Goal: Task Accomplishment & Management: Complete application form

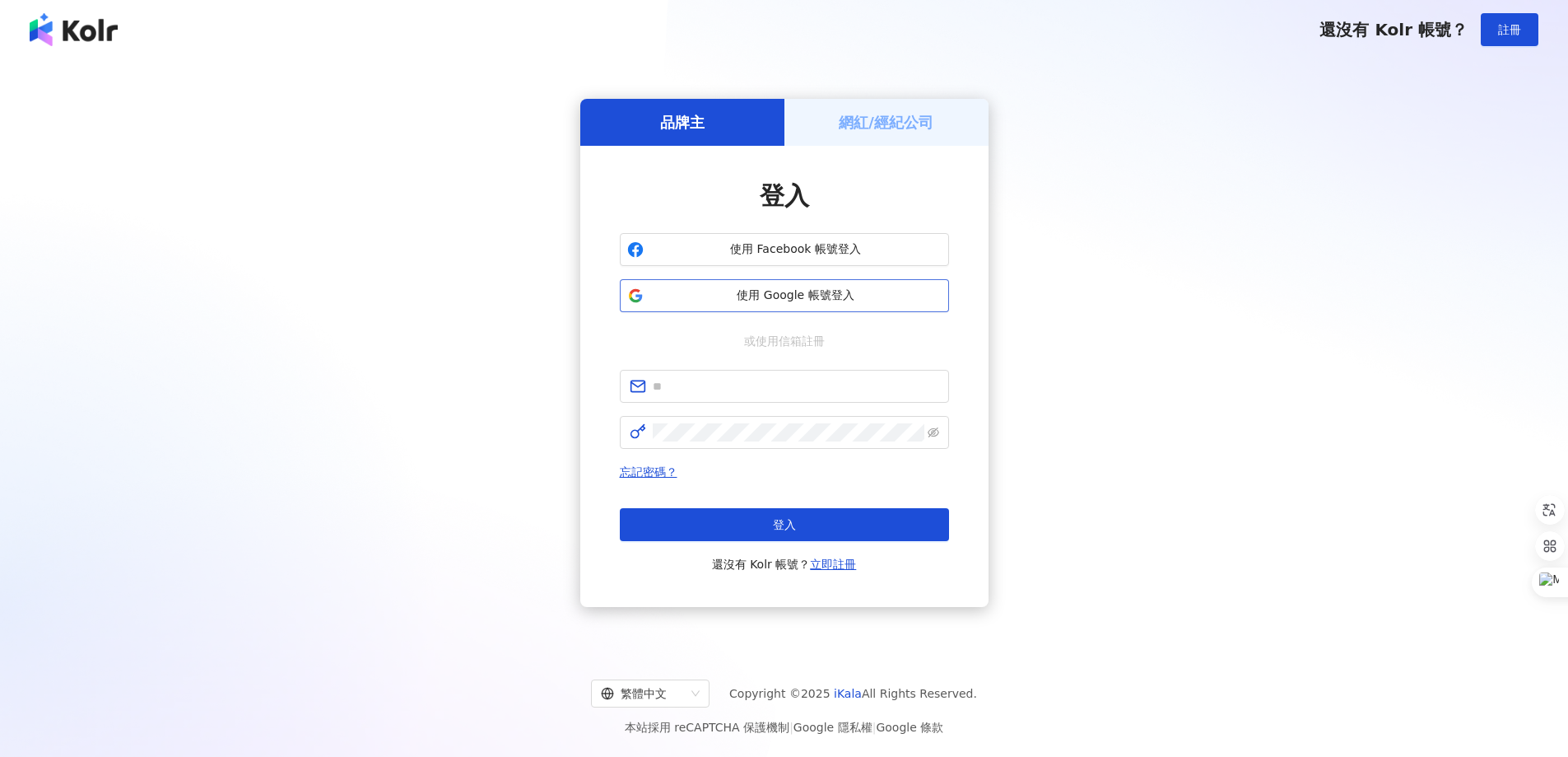
click at [755, 287] on span "使用 Google 帳號登入" at bounding box center [796, 296] width 291 height 17
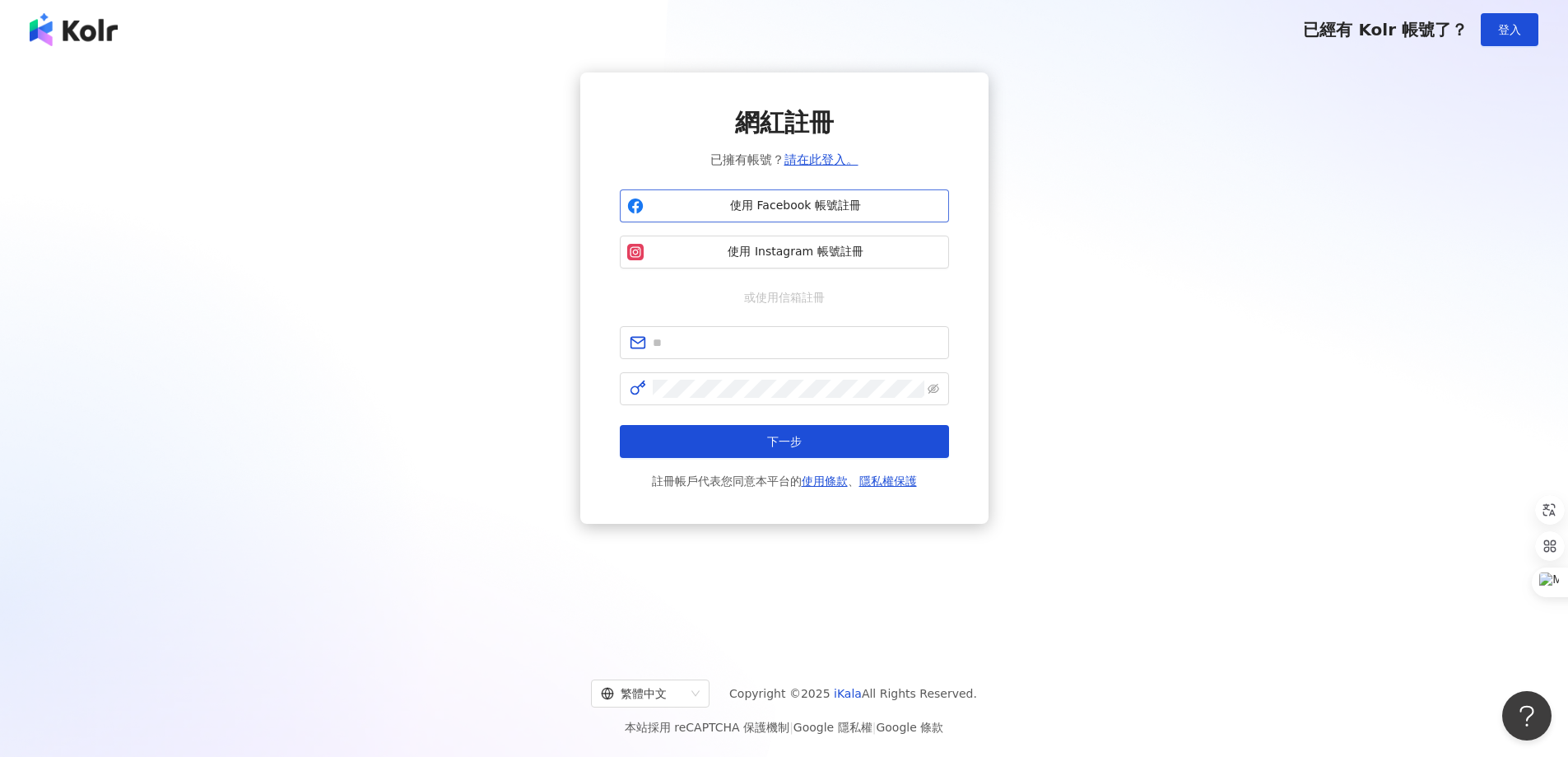
drag, startPoint x: 1111, startPoint y: 181, endPoint x: 937, endPoint y: 195, distance: 174.6
click at [1057, 188] on div "網紅註冊 已擁有帳號？ 請在此登入。 使用 Facebook 帳號註冊 使用 Instagram 帳號註冊 或使用信箱註冊 下一步 註冊帳戶代表您同意本平台的…" at bounding box center [784, 297] width 1528 height 451
click at [897, 208] on span "使用 Facebook 帳號註冊" at bounding box center [796, 206] width 291 height 17
click at [760, 206] on span "使用 Facebook 帳號註冊" at bounding box center [796, 206] width 291 height 17
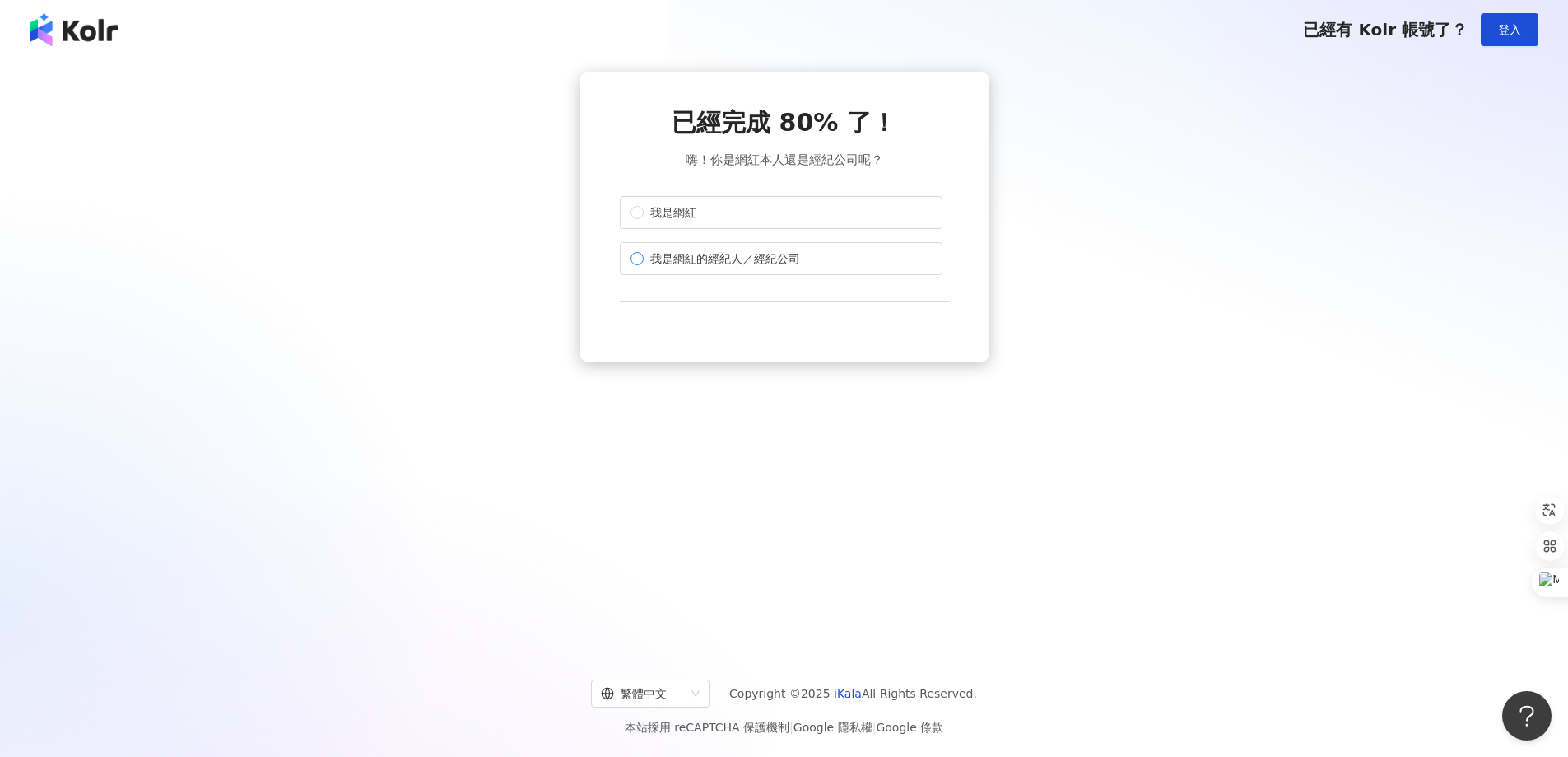
click at [797, 257] on span "我是網紅的經紀人／經紀公司" at bounding box center [724, 258] width 163 height 18
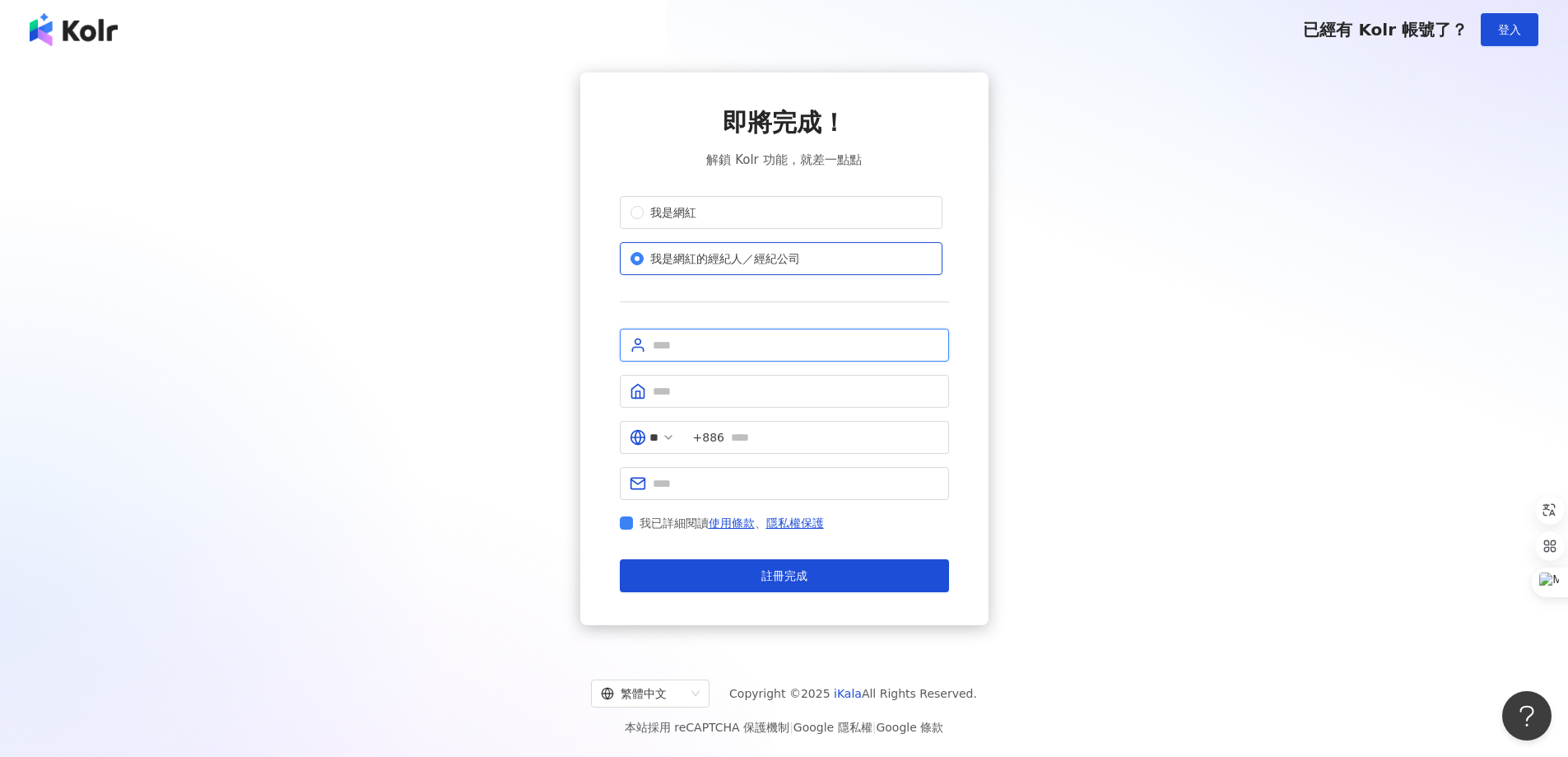
click at [699, 346] on input "text" at bounding box center [796, 345] width 286 height 18
type input "********"
click at [716, 385] on input "text" at bounding box center [796, 391] width 286 height 18
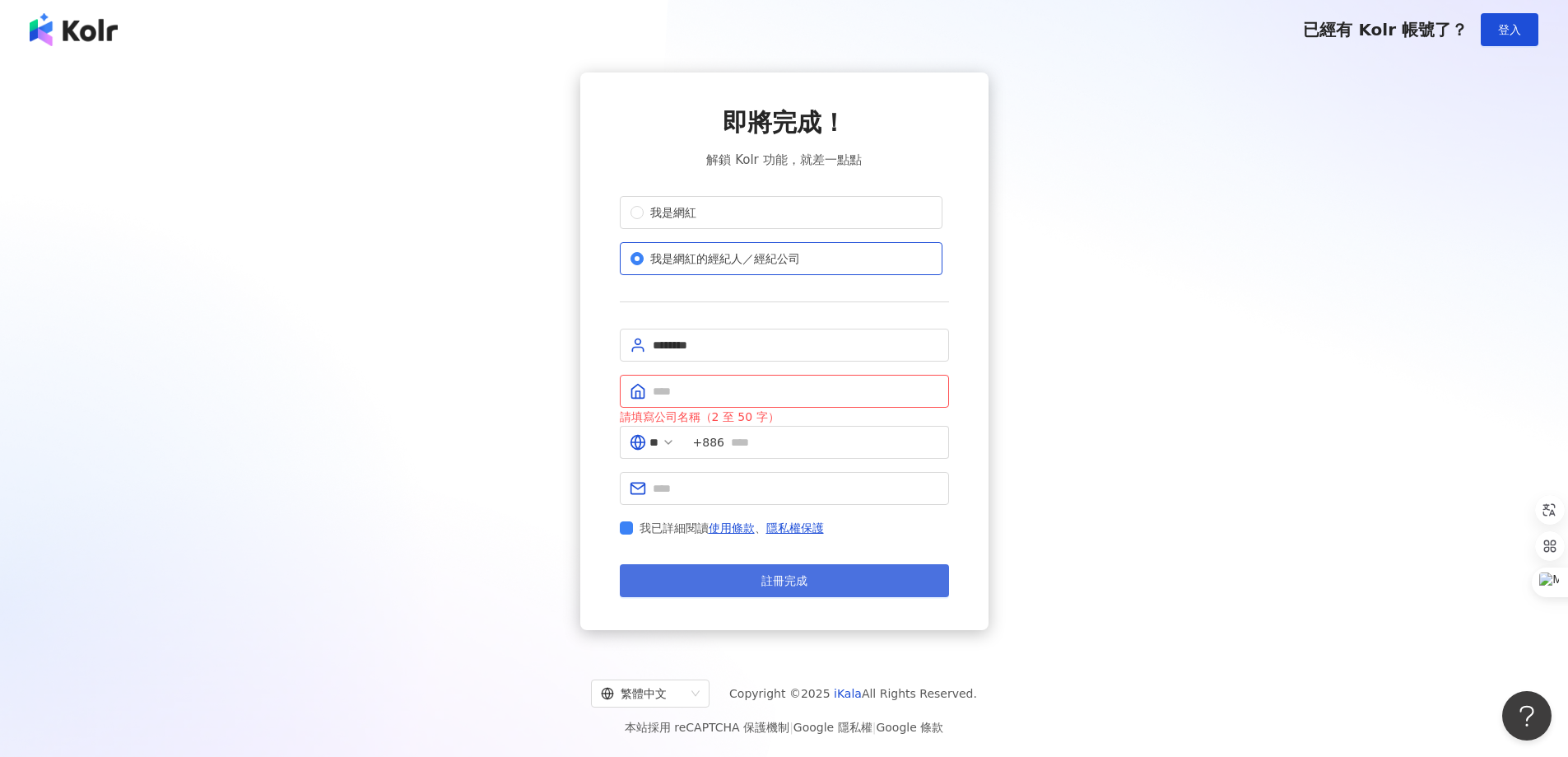
click at [767, 585] on button "註冊完成" at bounding box center [785, 581] width 329 height 33
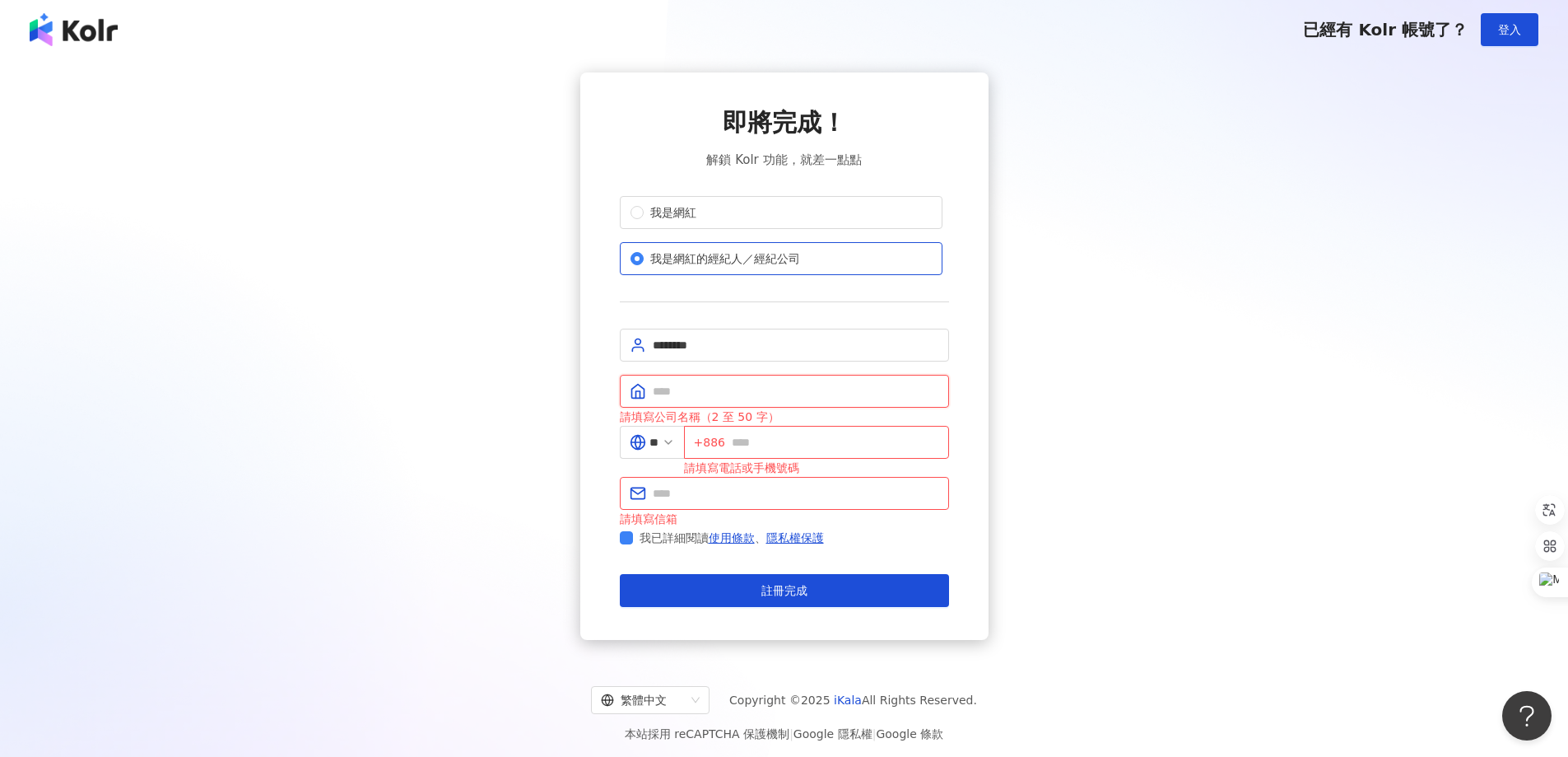
click at [690, 388] on input "text" at bounding box center [796, 391] width 286 height 18
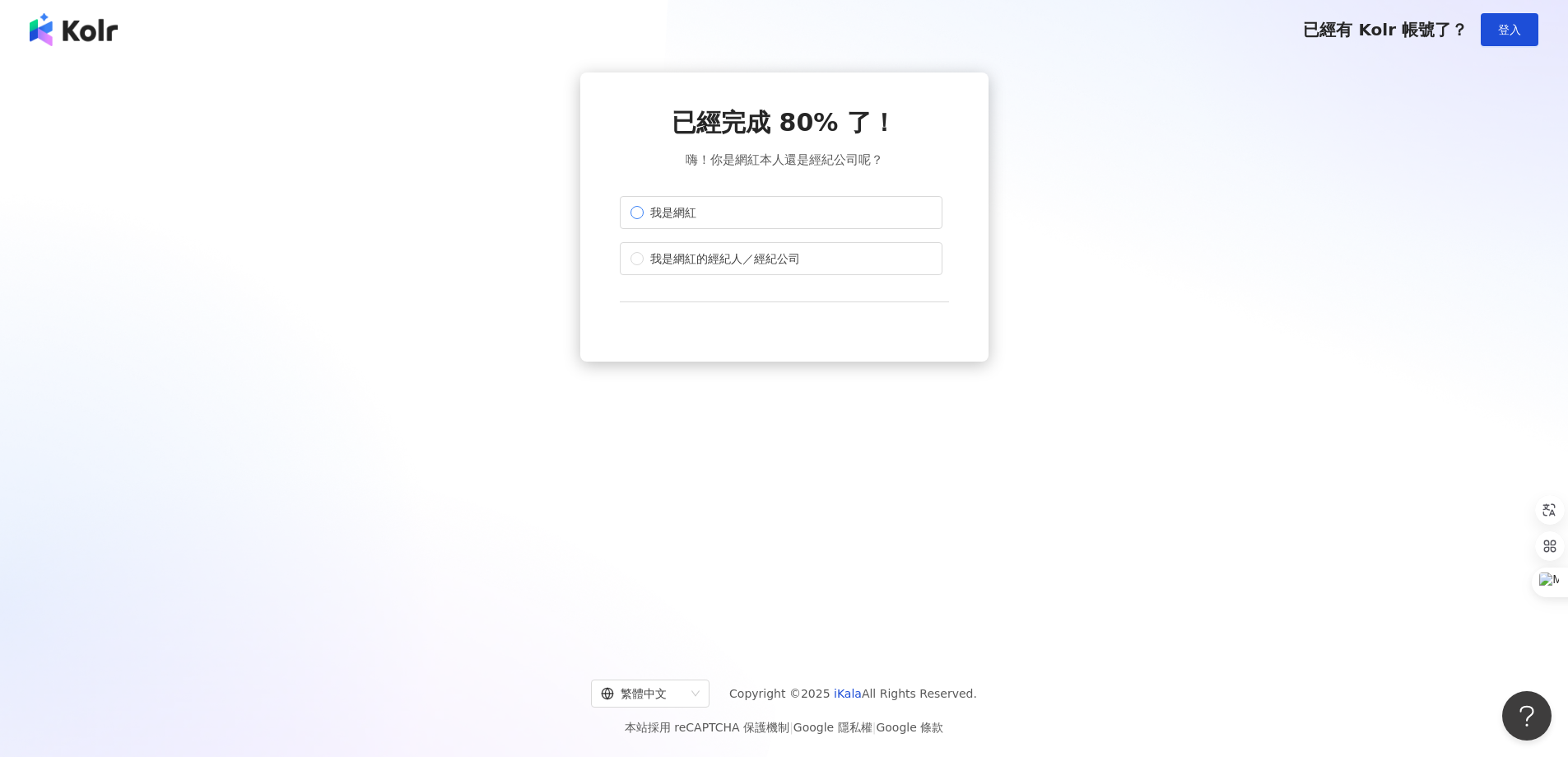
click at [796, 226] on label "我是網紅" at bounding box center [782, 213] width 323 height 33
